Goal: Book appointment/travel/reservation

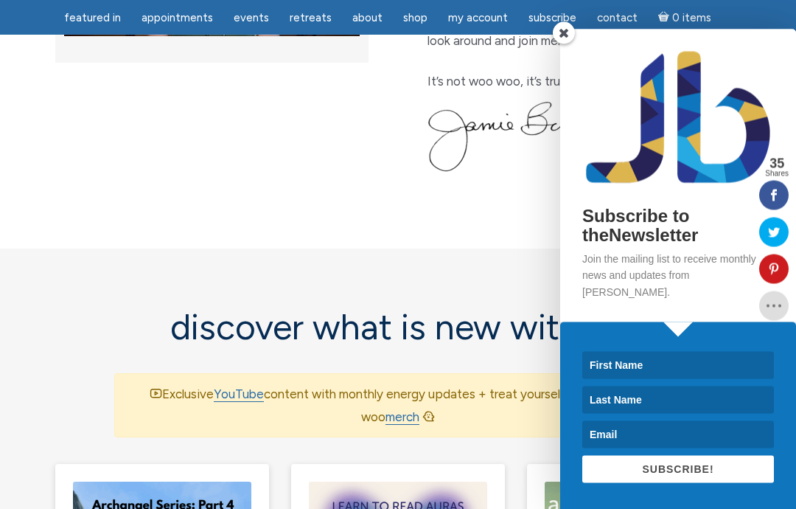
scroll to position [763, 0]
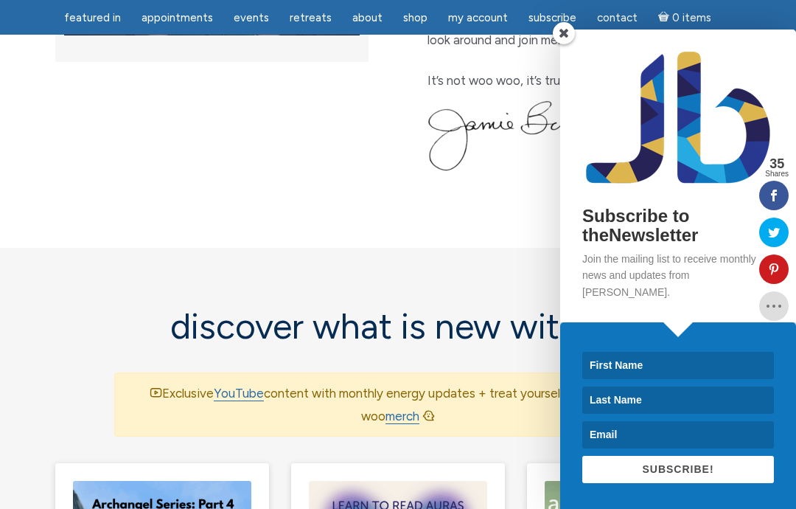
click at [559, 44] on span at bounding box center [564, 33] width 22 height 22
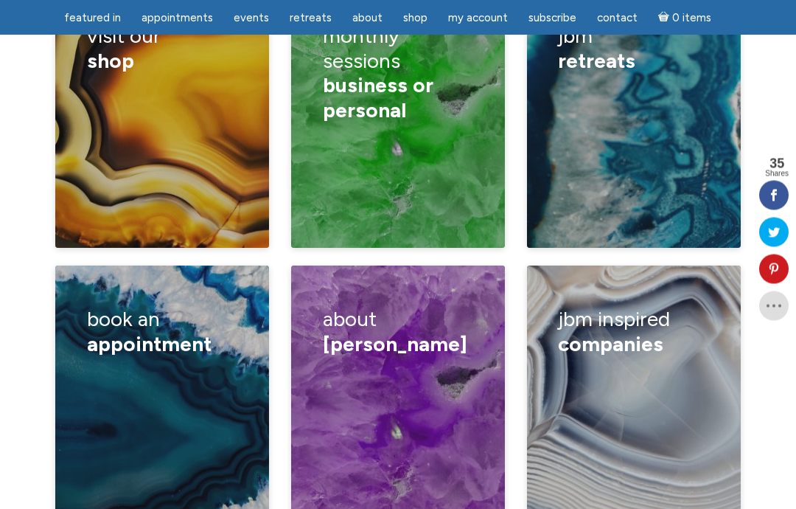
scroll to position [2503, 0]
click at [168, 369] on div "Book a lecture/ private class How I read Half hour reading One hour reading Can…" at bounding box center [162, 446] width 151 height 161
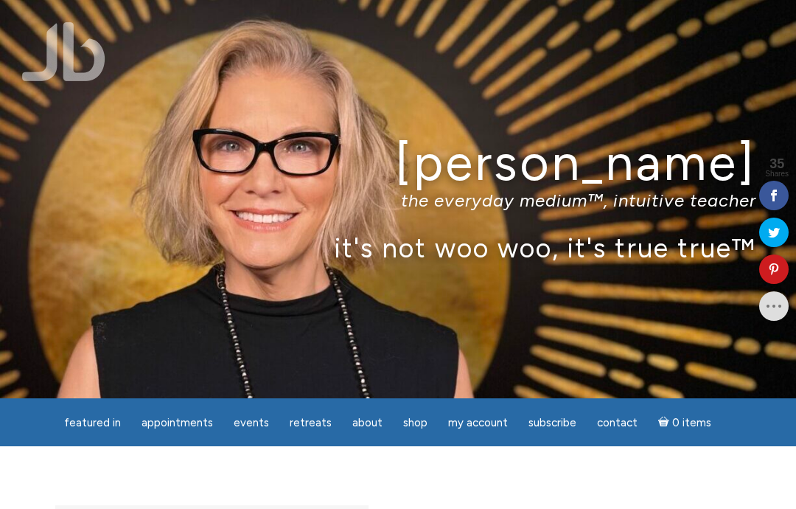
scroll to position [2562, 0]
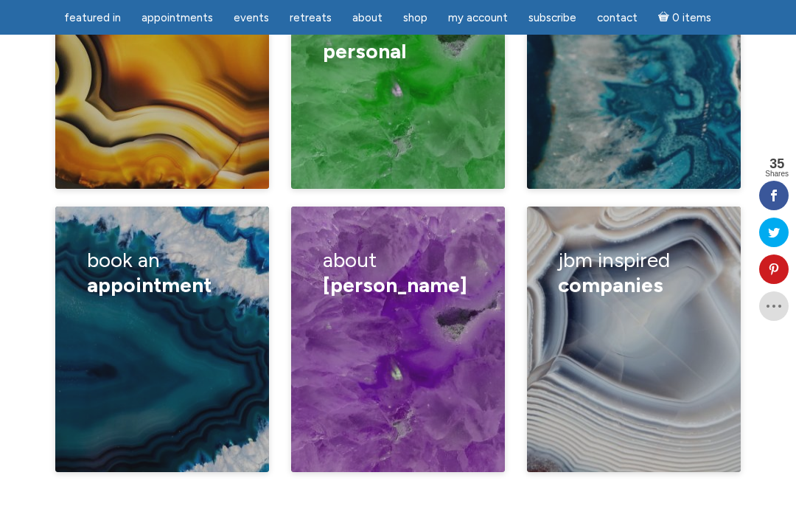
click at [155, 272] on span "appointment" at bounding box center [149, 284] width 125 height 25
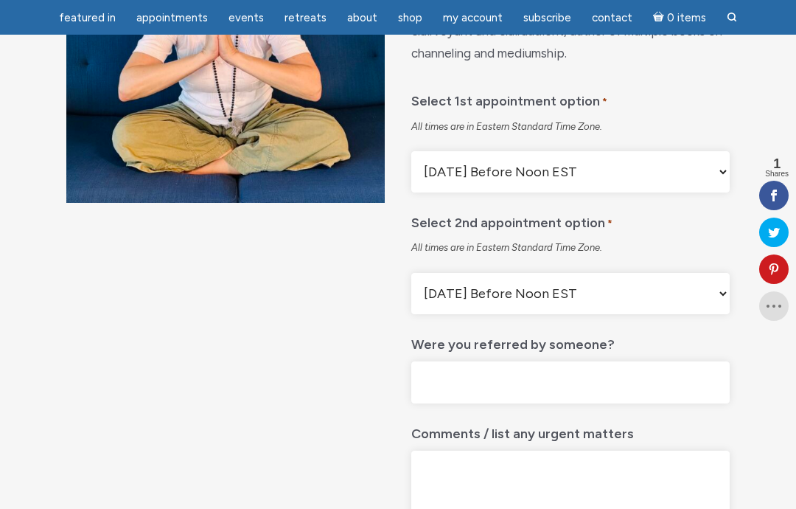
scroll to position [261, 0]
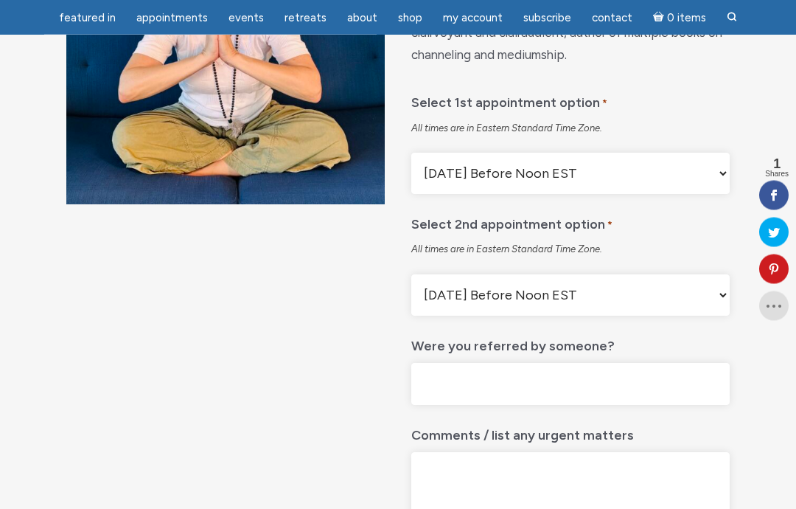
click at [714, 192] on select "Monday Before Noon EST Monday After Noon EST First Available Appointment" at bounding box center [570, 173] width 318 height 41
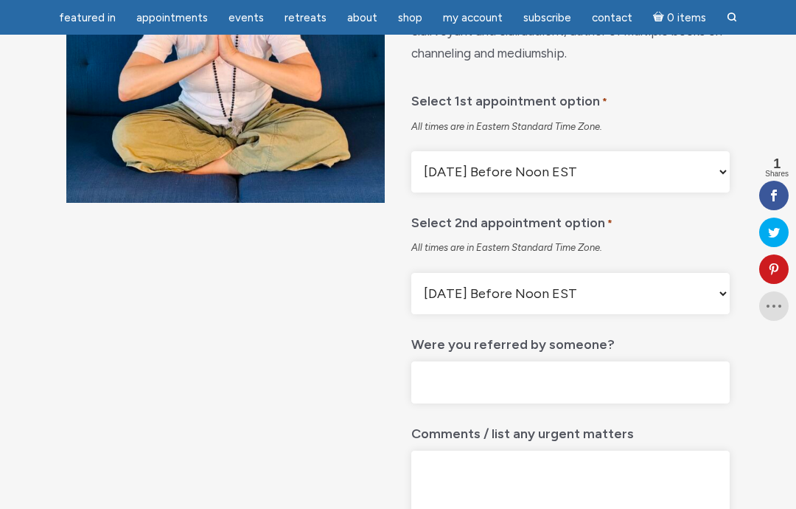
scroll to position [265, 0]
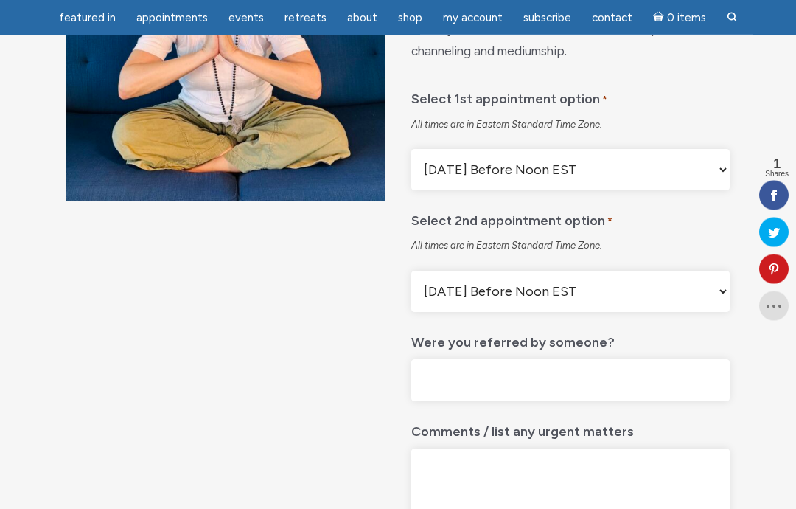
click at [716, 308] on select "Monday Before Noon EST Monday After Noon EST First Available Appointment" at bounding box center [570, 291] width 318 height 41
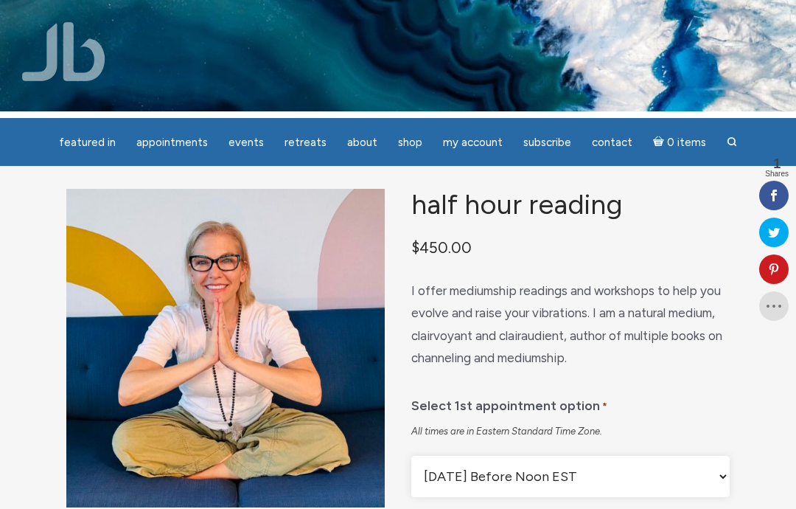
scroll to position [0, 0]
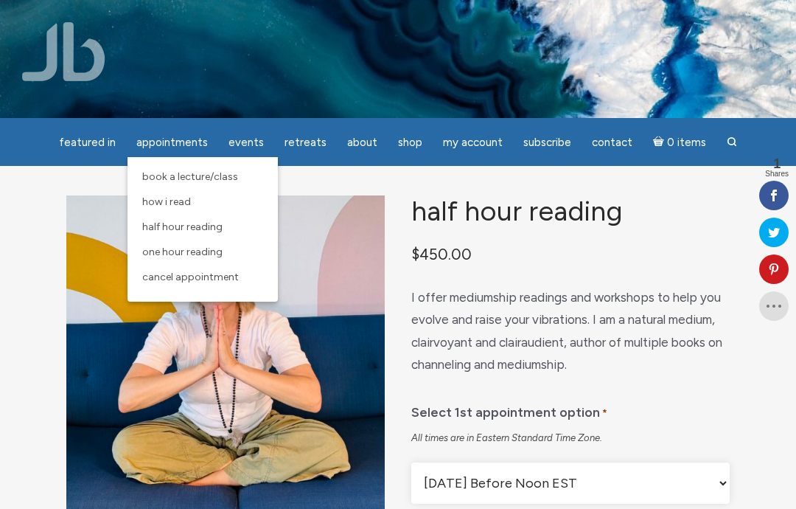
click at [184, 205] on span "How I Read" at bounding box center [166, 201] width 49 height 13
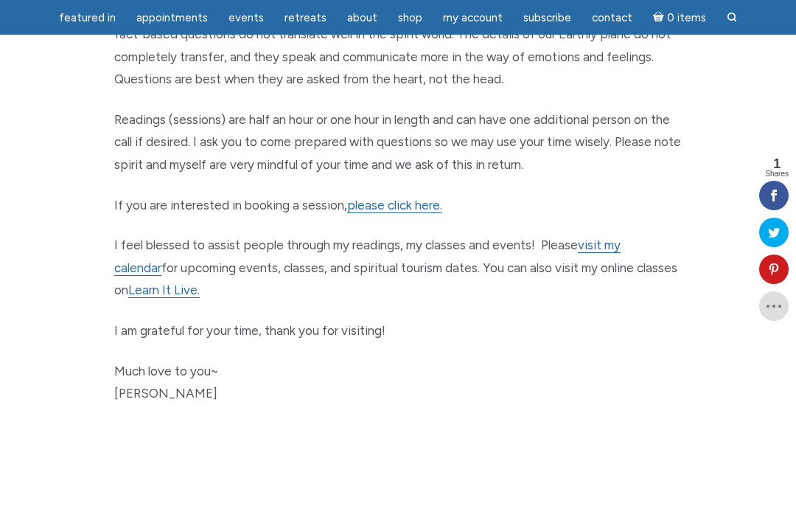
scroll to position [873, 0]
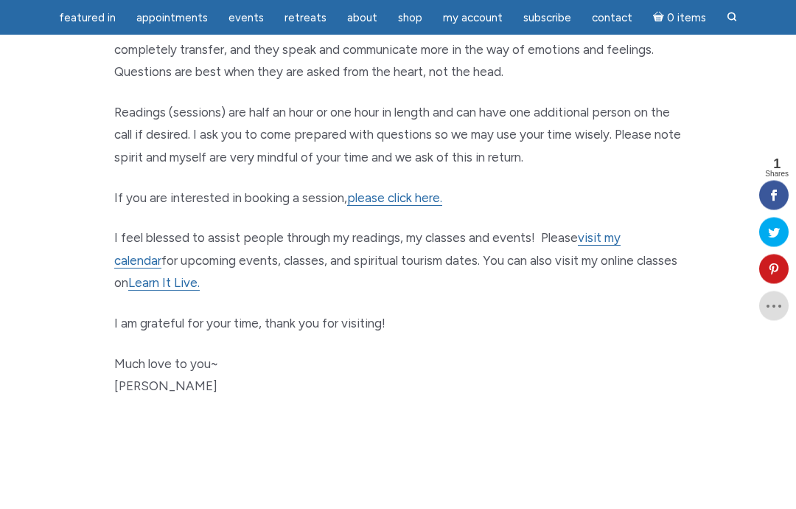
click at [621, 231] on link "visit my calendar" at bounding box center [367, 250] width 506 height 38
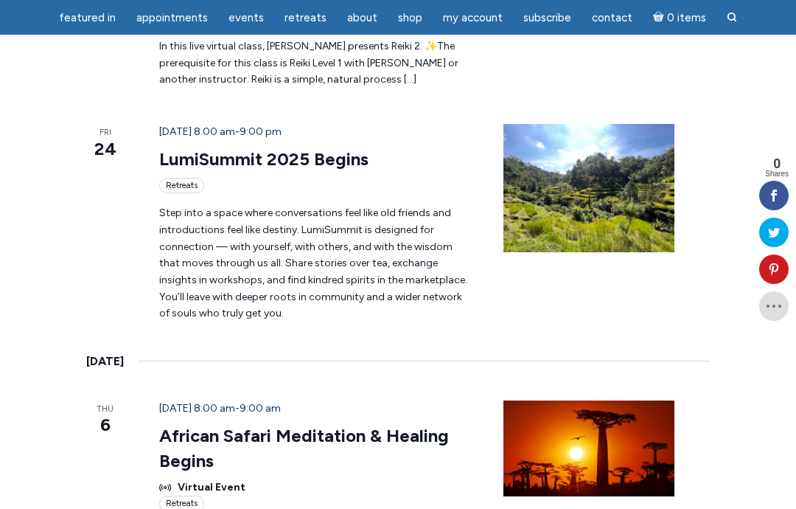
scroll to position [1839, 0]
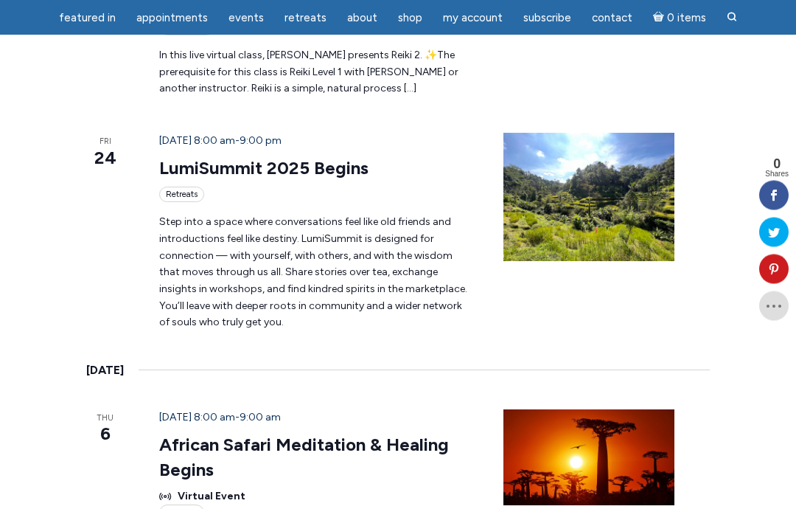
click at [355, 434] on link "African Safari Meditation & Healing Begins" at bounding box center [304, 457] width 290 height 47
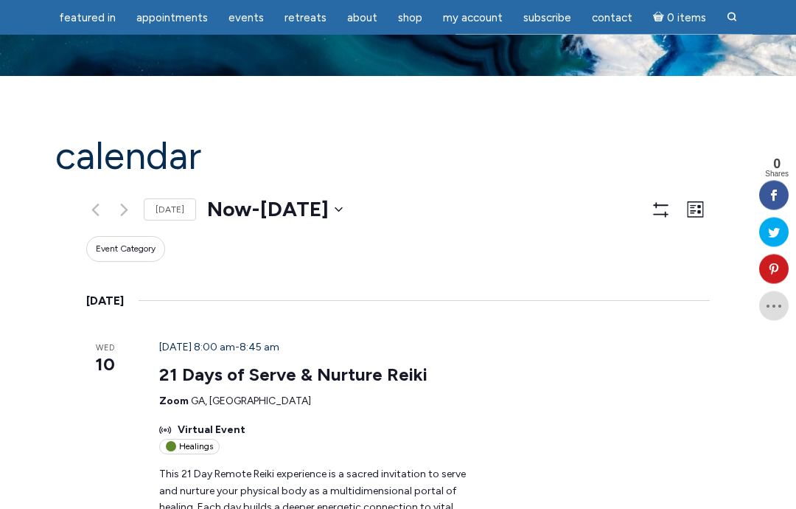
scroll to position [0, 0]
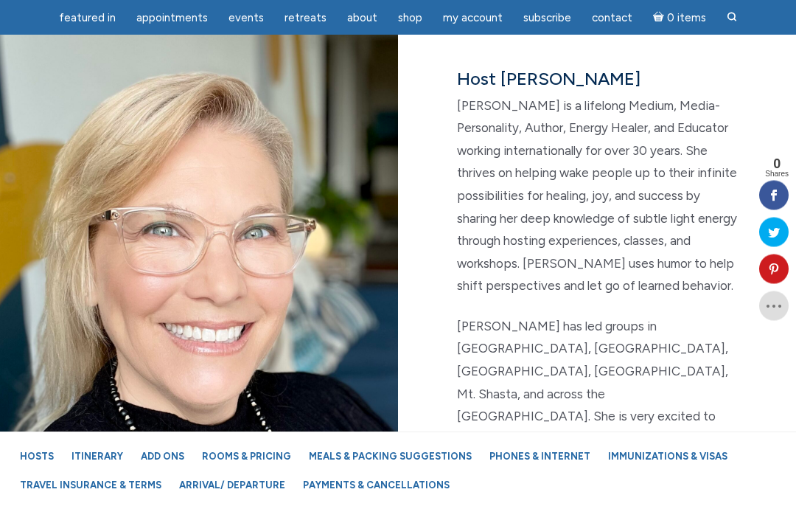
scroll to position [2336, 0]
click at [240, 469] on link "Rooms & Pricing" at bounding box center [247, 456] width 104 height 26
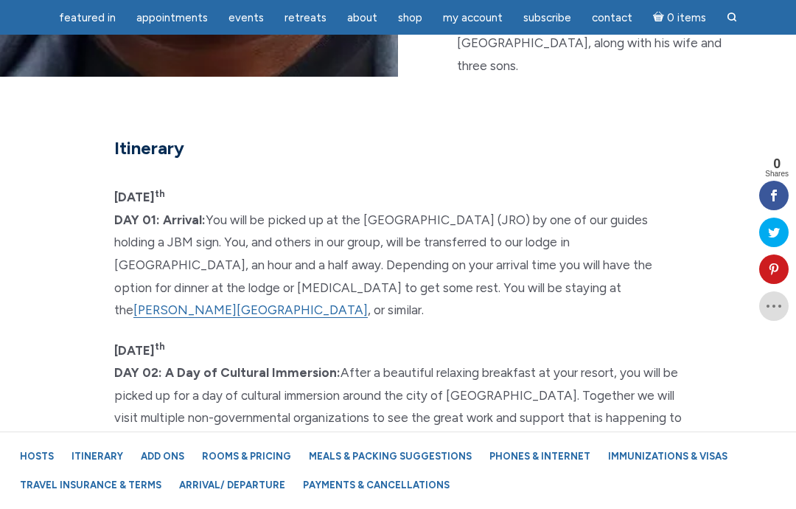
scroll to position [4141, 0]
